Goal: Information Seeking & Learning: Learn about a topic

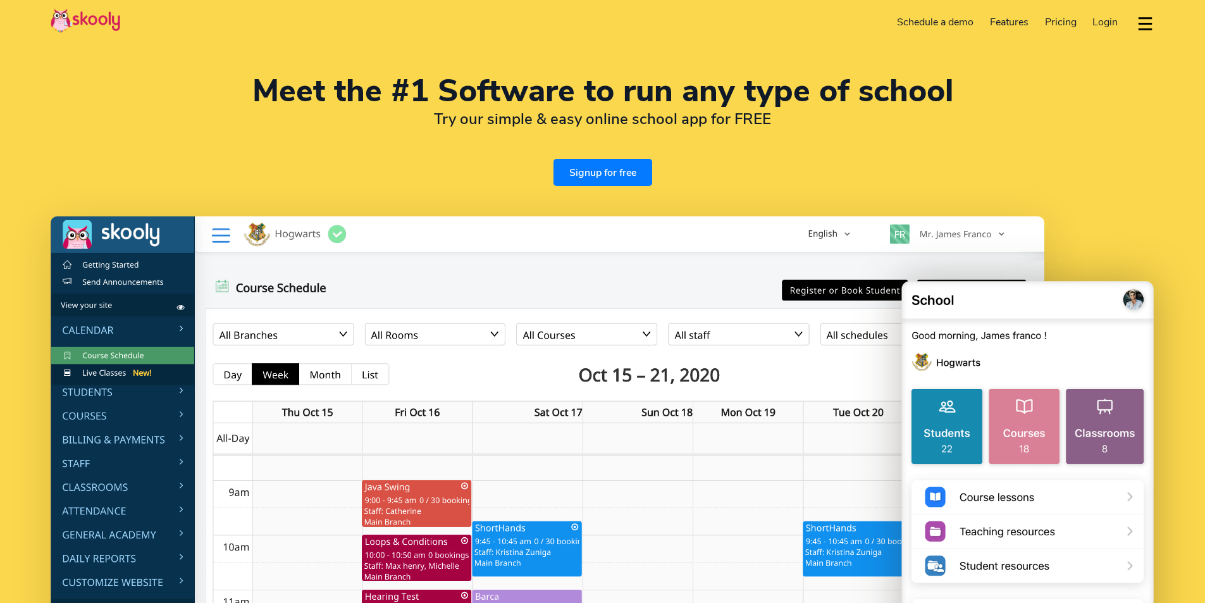
select select "en"
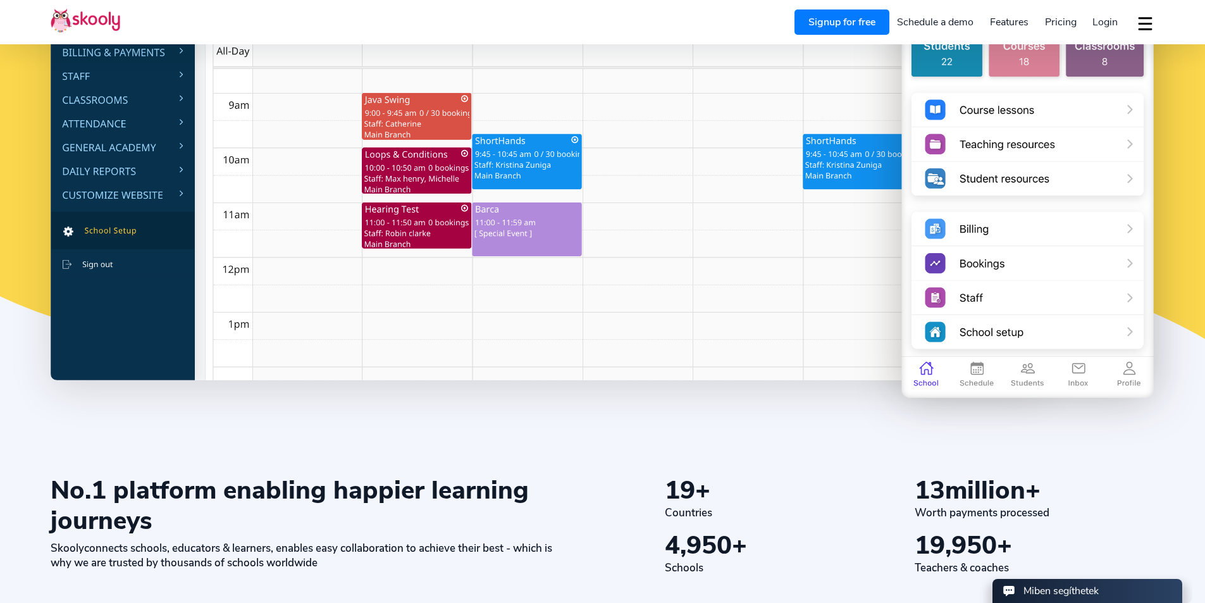
select select "36"
select select "[GEOGRAPHIC_DATA]"
select select "Europe/[GEOGRAPHIC_DATA]"
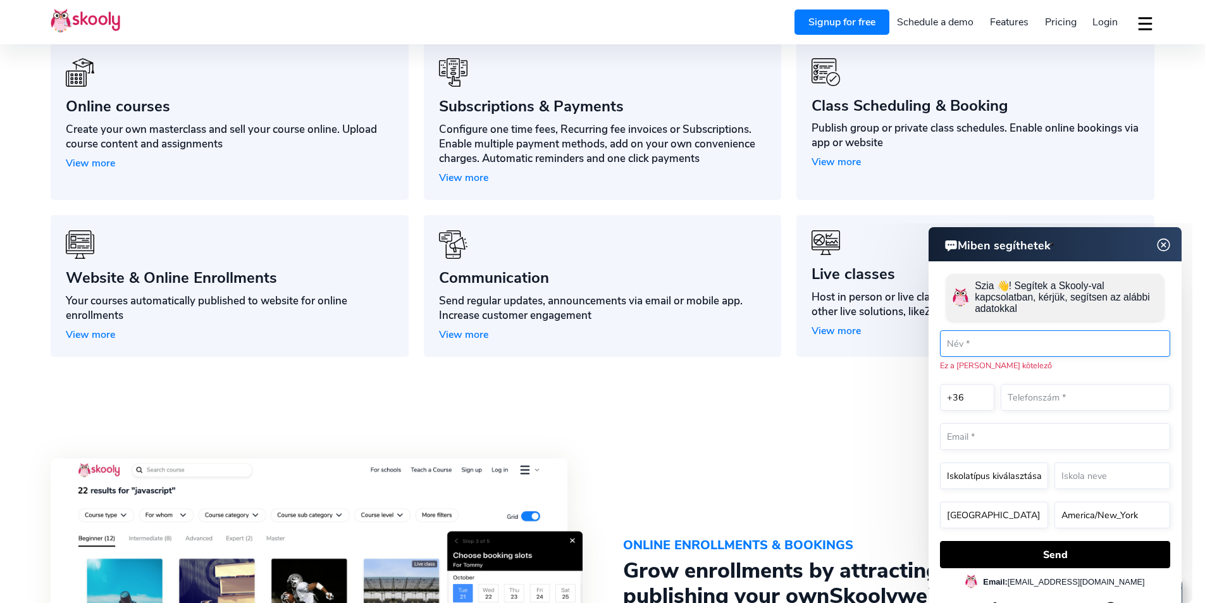
scroll to position [1138, 0]
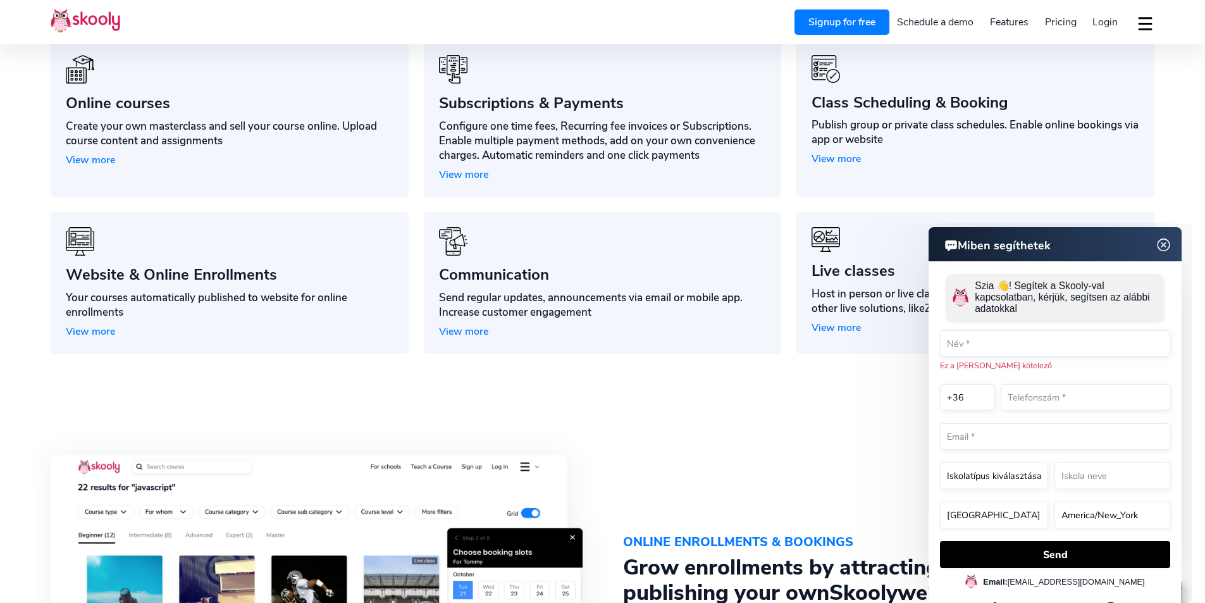
click at [1165, 245] on img at bounding box center [1164, 245] width 24 height 16
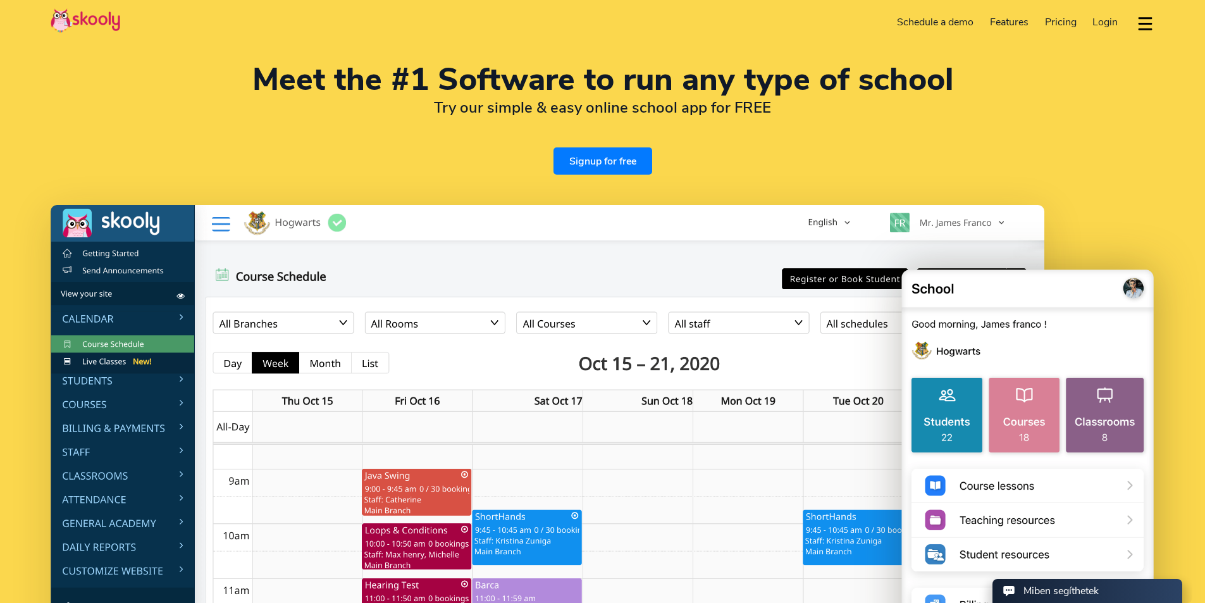
scroll to position [0, 0]
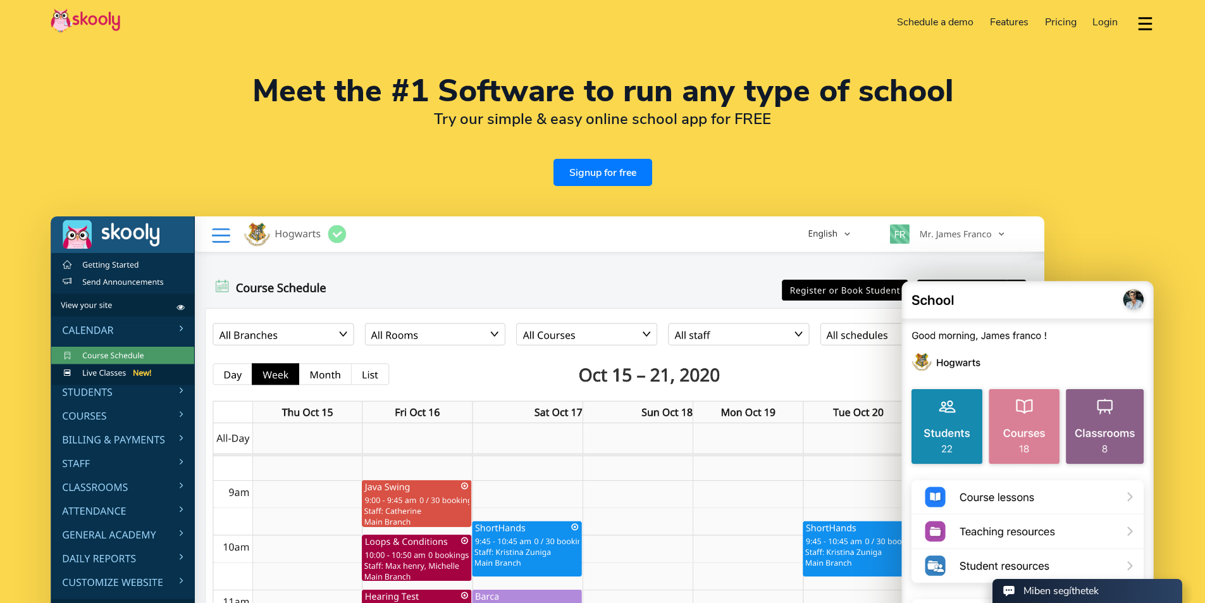
click at [1062, 21] on span "Pricing" at bounding box center [1061, 22] width 32 height 14
select select "en"
select select "36"
select select "[GEOGRAPHIC_DATA]"
select select "Europe/[GEOGRAPHIC_DATA]"
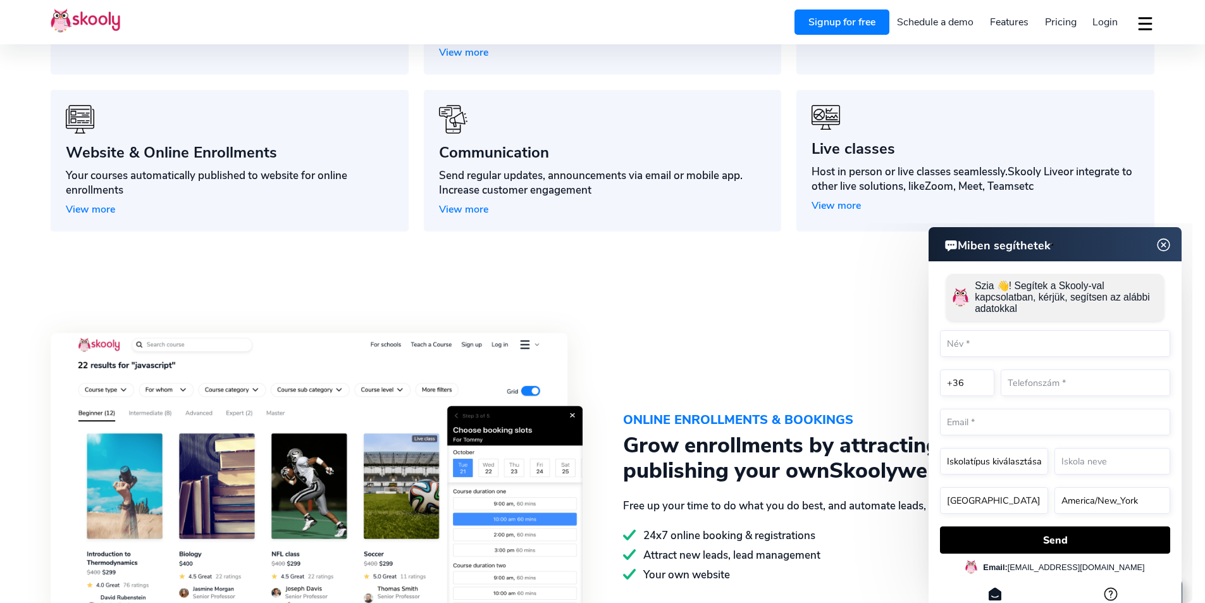
scroll to position [1265, 0]
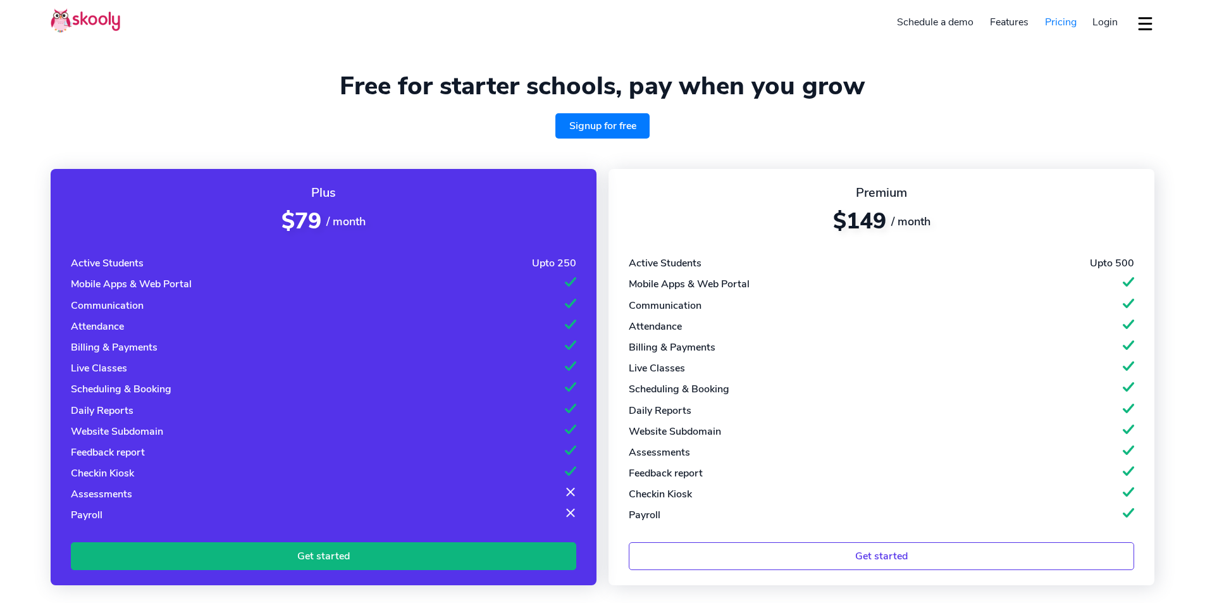
select select "en"
select select "36"
select select "[GEOGRAPHIC_DATA]"
select select "Europe/[GEOGRAPHIC_DATA]"
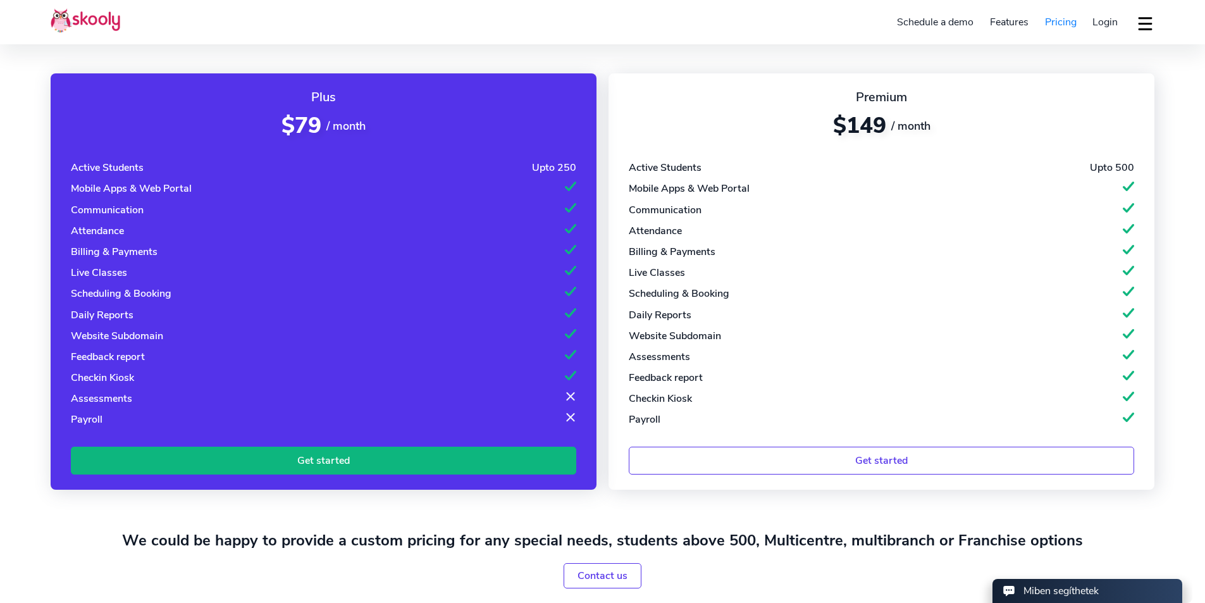
scroll to position [126, 0]
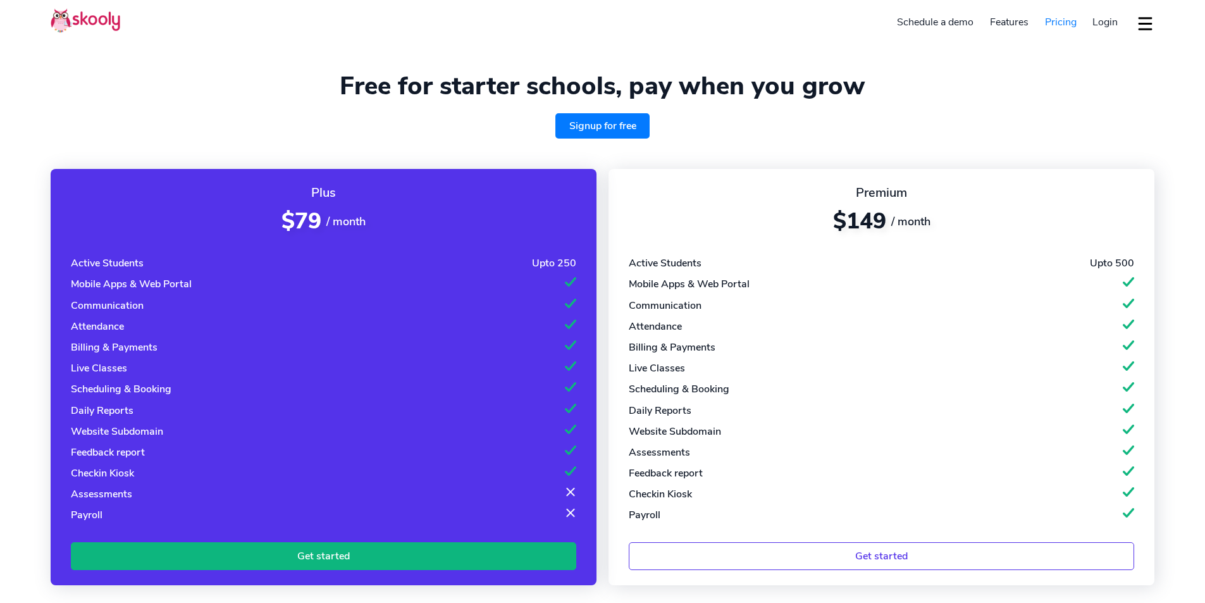
select select "en"
select select "36"
select select "[GEOGRAPHIC_DATA]"
select select "Europe/[GEOGRAPHIC_DATA]"
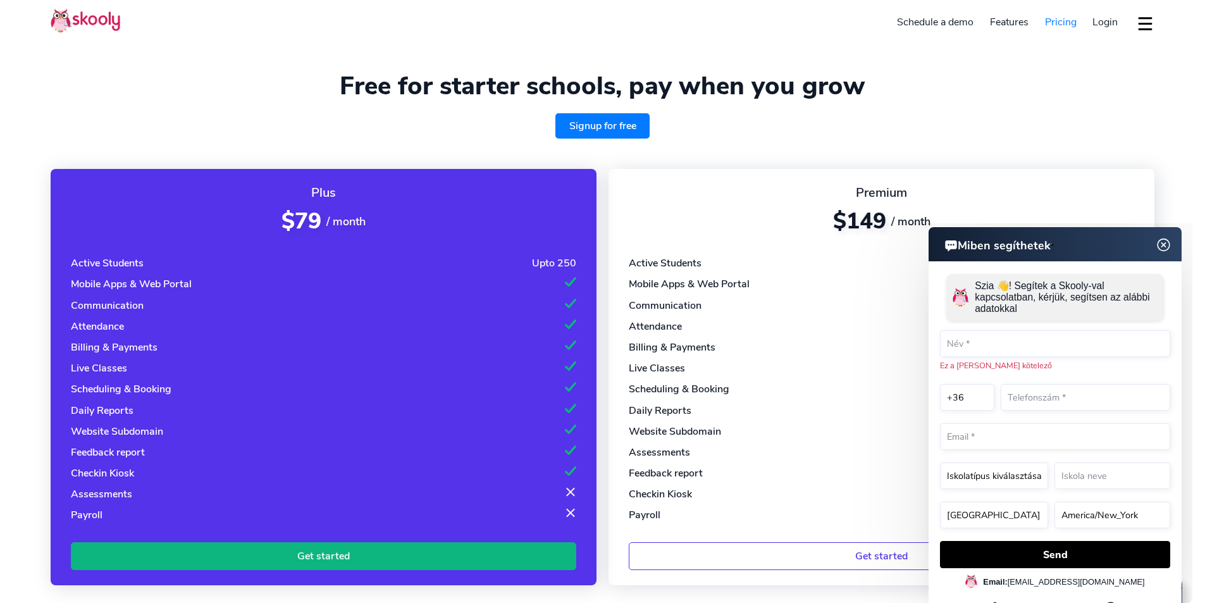
click at [938, 22] on link "Schedule a demo" at bounding box center [935, 22] width 93 height 20
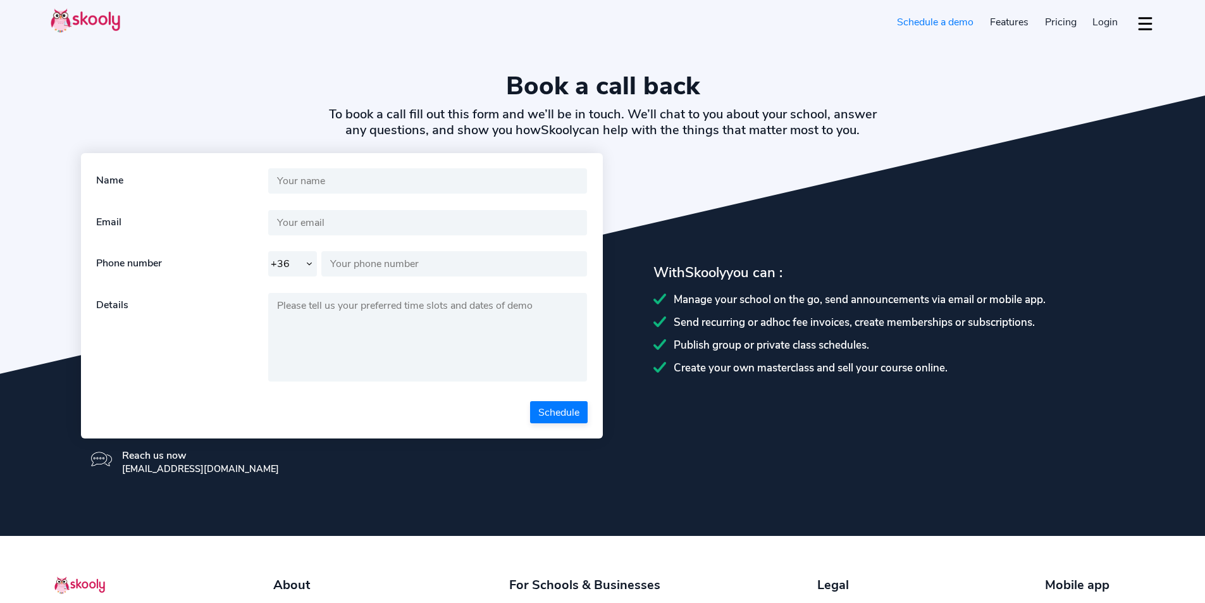
select select "36"
select select "en"
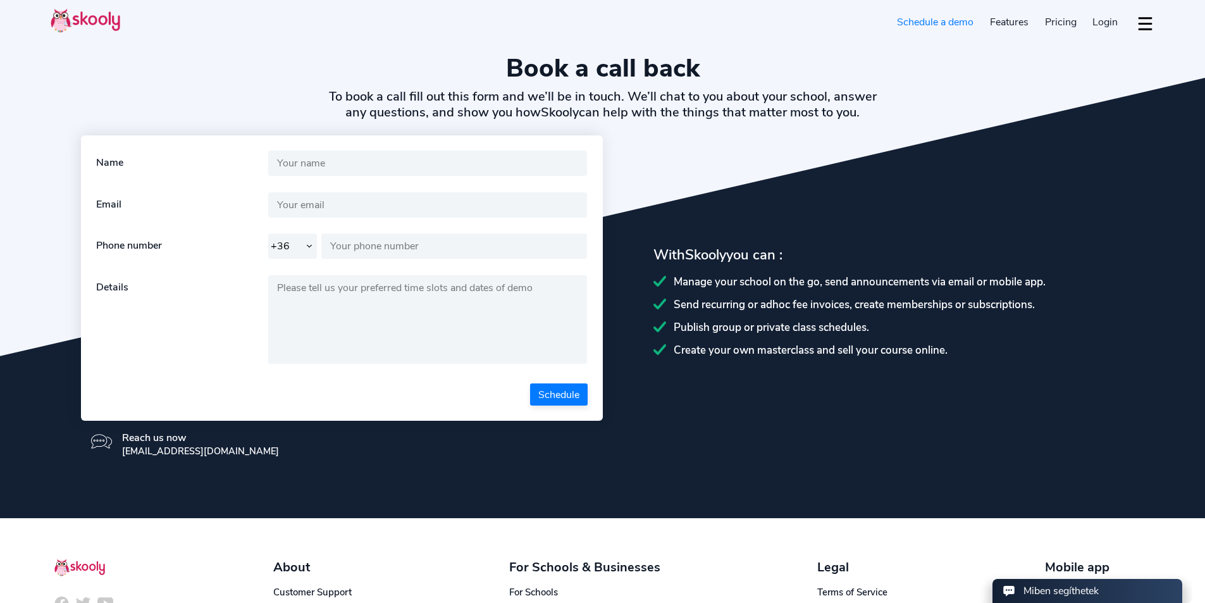
select select "36"
select select "[GEOGRAPHIC_DATA]"
select select "Europe/[GEOGRAPHIC_DATA]"
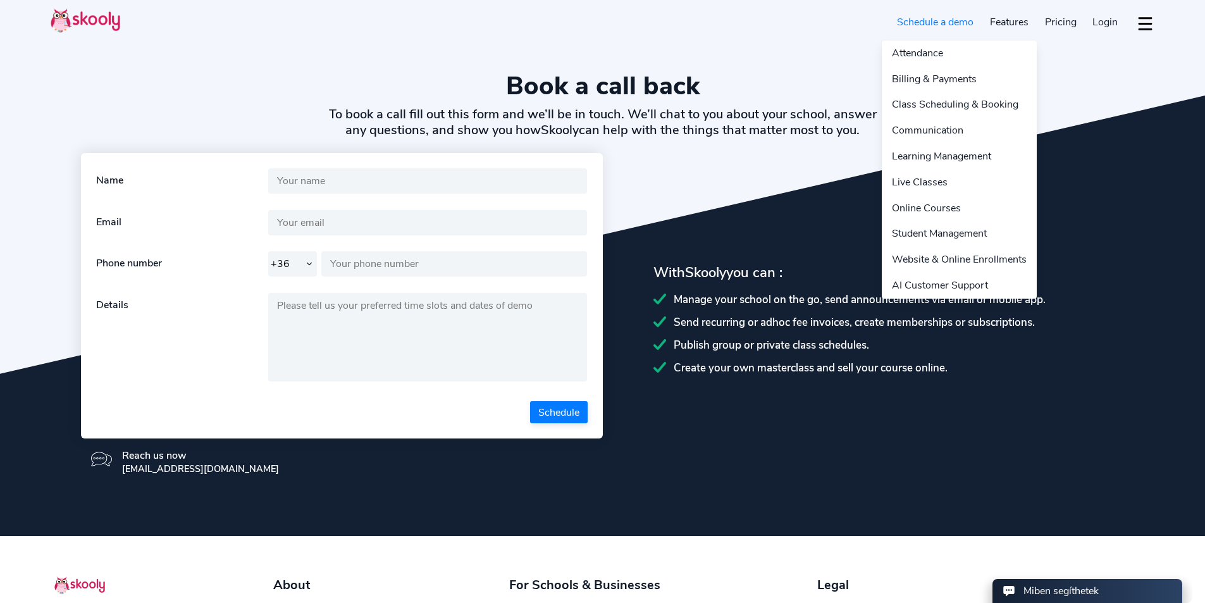
click at [1007, 20] on link "Features" at bounding box center [1008, 22] width 55 height 20
click at [938, 53] on link "Attendance" at bounding box center [958, 53] width 155 height 26
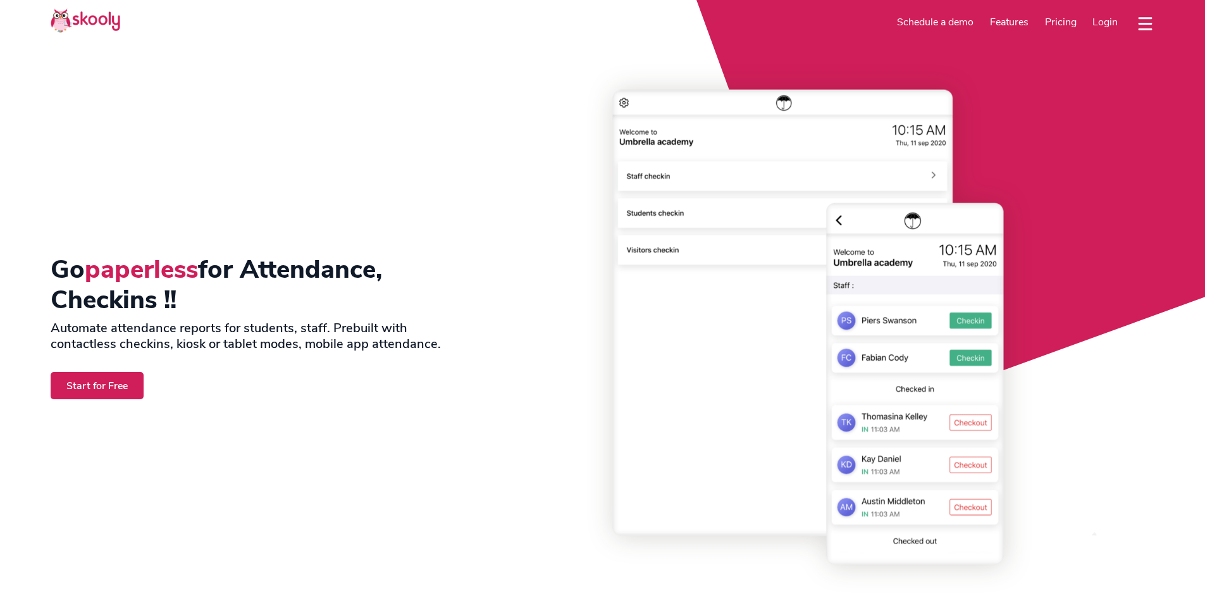
select select "en"
select select "36"
select select "[GEOGRAPHIC_DATA]"
select select "Europe/[GEOGRAPHIC_DATA]"
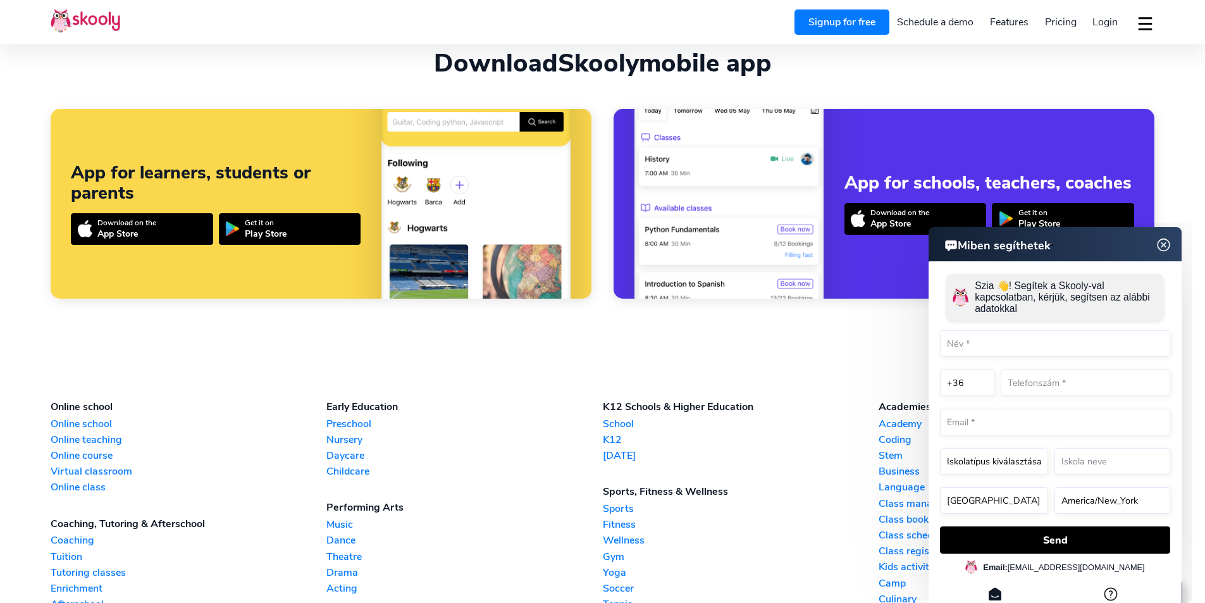
scroll to position [4047, 0]
